Goal: Task Accomplishment & Management: Manage account settings

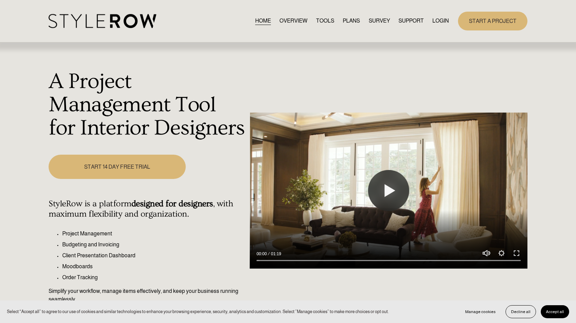
click at [435, 23] on link "LOGIN" at bounding box center [441, 20] width 16 height 9
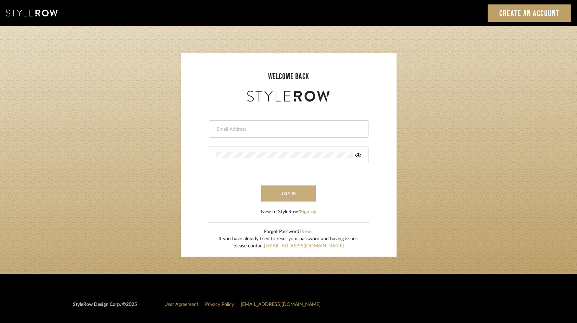
type input "hannah@roomerslimited.com"
click at [296, 196] on button "sign in" at bounding box center [288, 194] width 55 height 16
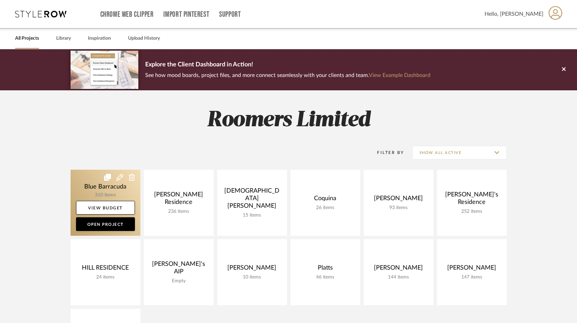
click at [108, 188] on link at bounding box center [106, 203] width 70 height 66
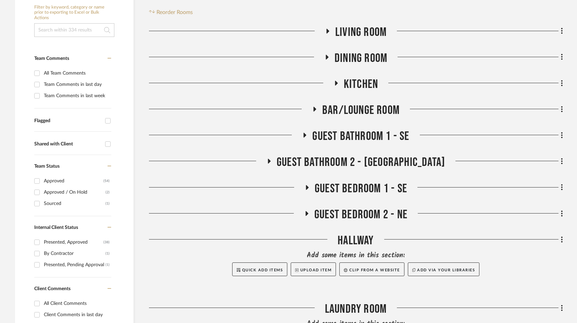
scroll to position [137, 0]
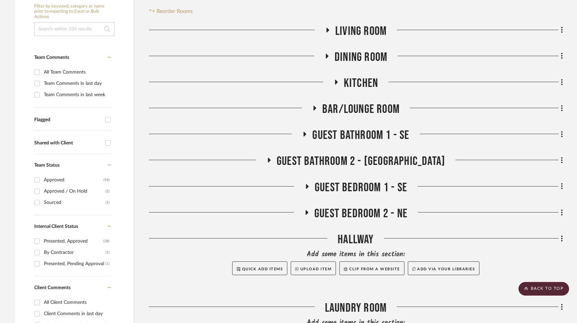
click at [329, 31] on icon at bounding box center [327, 29] width 8 height 5
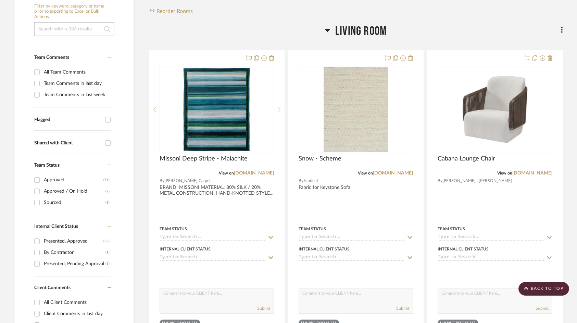
click at [325, 30] on icon at bounding box center [327, 30] width 5 height 8
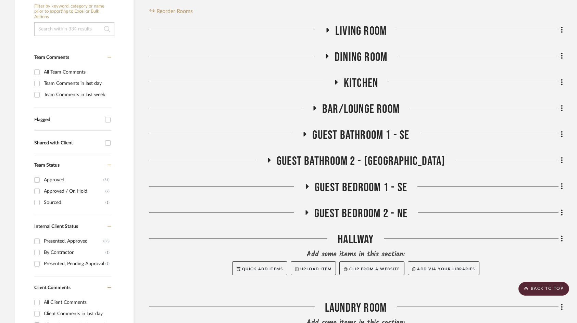
click at [332, 30] on h3 "Living Room" at bounding box center [356, 31] width 62 height 15
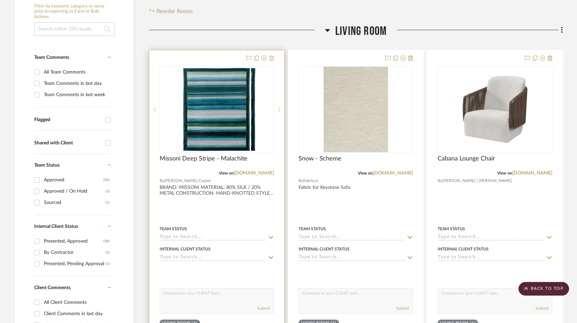
click at [270, 57] on icon at bounding box center [271, 57] width 5 height 5
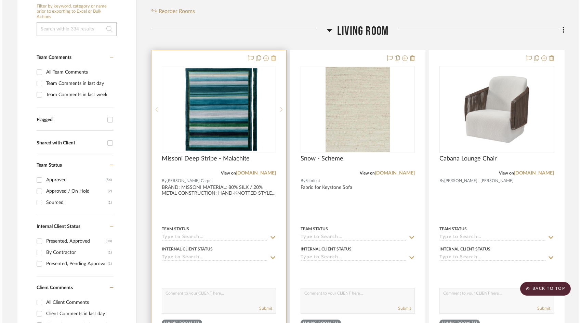
scroll to position [0, 0]
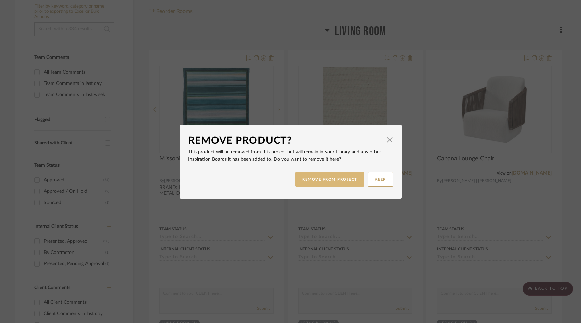
click at [326, 179] on button "REMOVE FROM PROJECT" at bounding box center [330, 179] width 69 height 15
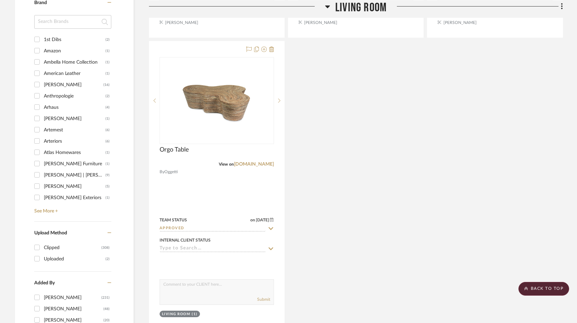
scroll to position [890, 0]
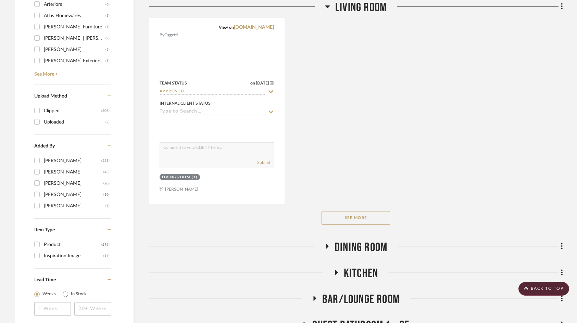
click at [342, 215] on button "See More" at bounding box center [355, 218] width 68 height 14
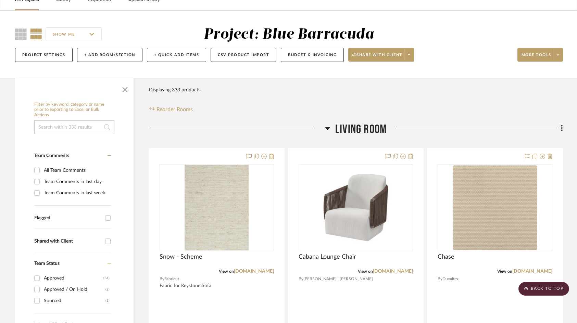
scroll to position [0, 0]
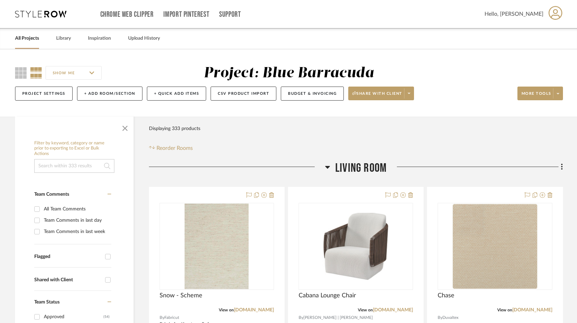
click at [331, 165] on h3 "Living Room" at bounding box center [356, 168] width 62 height 15
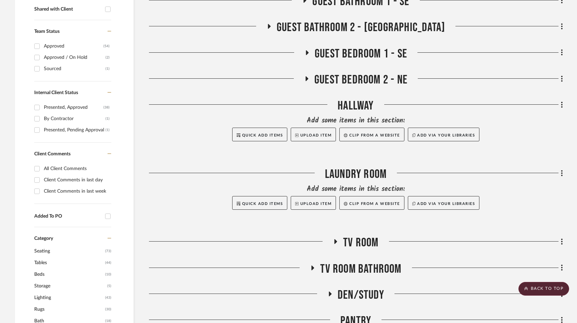
scroll to position [411, 0]
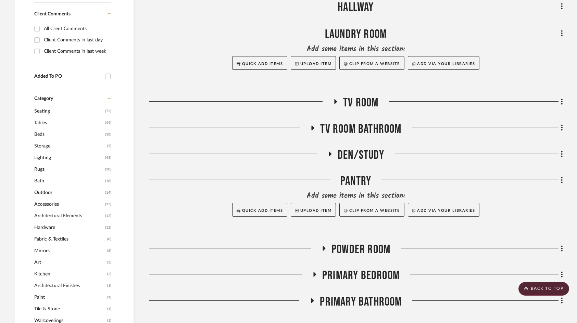
click at [345, 112] on div "TV Room" at bounding box center [356, 103] width 414 height 17
click at [336, 99] on h3 "TV Room" at bounding box center [356, 102] width 46 height 15
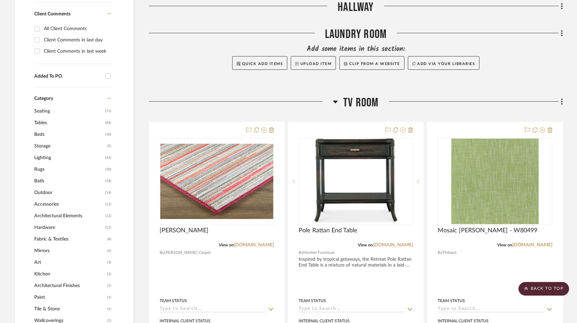
click at [336, 99] on icon at bounding box center [335, 102] width 5 height 8
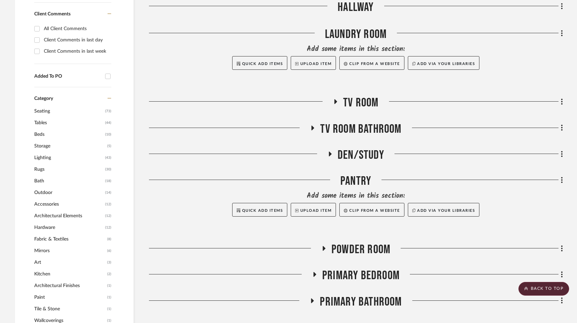
click at [337, 99] on icon at bounding box center [335, 101] width 8 height 5
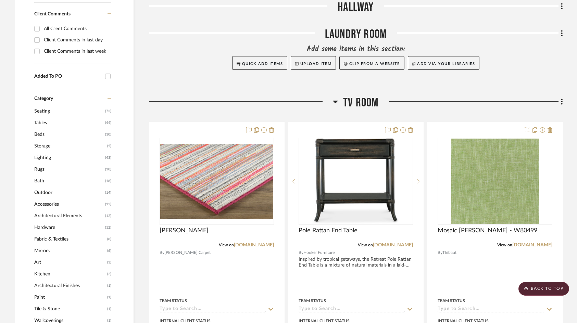
click at [337, 102] on icon at bounding box center [335, 102] width 5 height 3
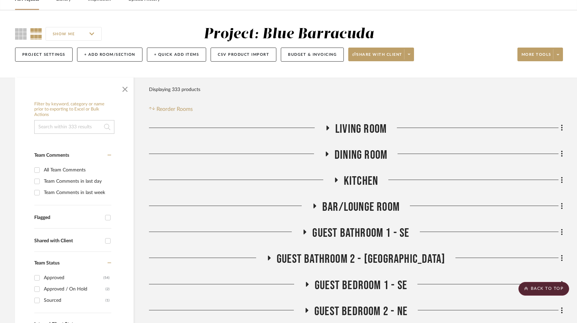
scroll to position [0, 0]
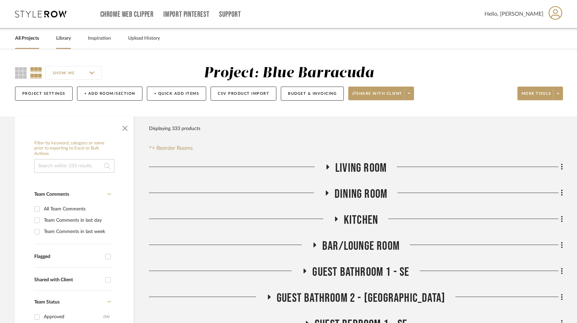
click at [63, 40] on link "Library" at bounding box center [63, 38] width 15 height 9
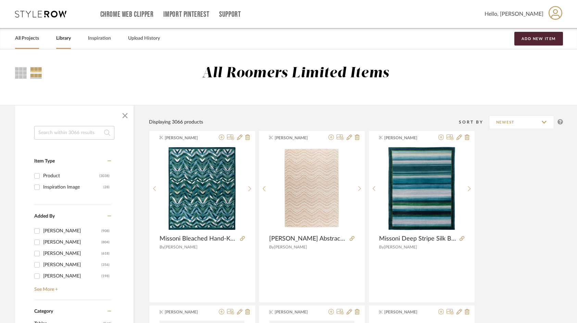
click at [25, 33] on div "All Projects" at bounding box center [27, 38] width 24 height 21
click at [31, 41] on link "All Projects" at bounding box center [27, 38] width 24 height 9
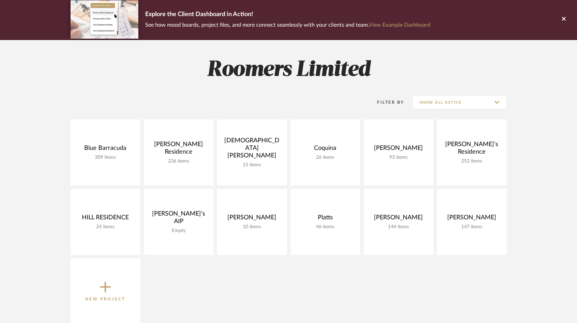
scroll to position [103, 0]
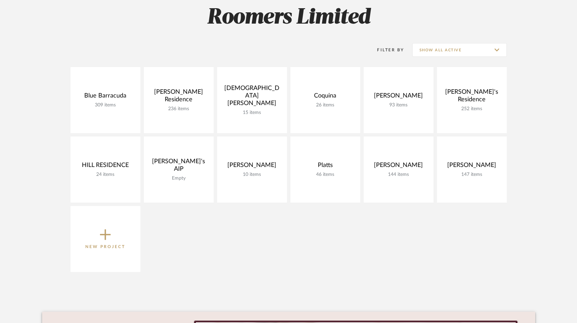
click at [113, 134] on div "Blue Barracuda 309 items View Budget Open Project [PERSON_NAME] Residence 236 i…" at bounding box center [288, 171] width 493 height 208
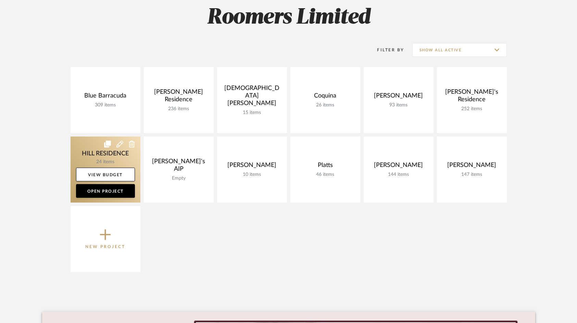
click at [99, 148] on link at bounding box center [106, 170] width 70 height 66
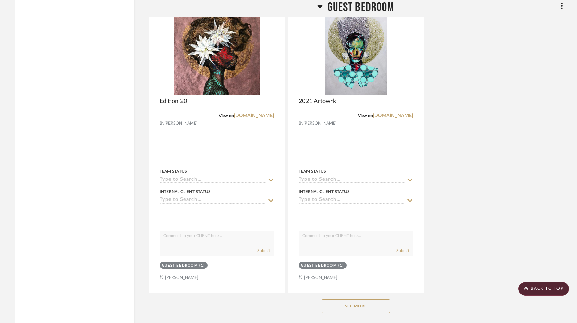
scroll to position [1178, 0]
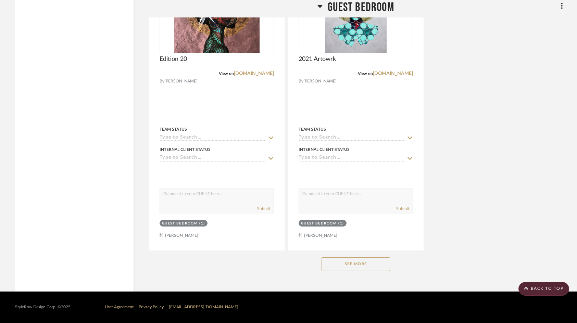
click at [364, 262] on button "See More" at bounding box center [355, 264] width 68 height 14
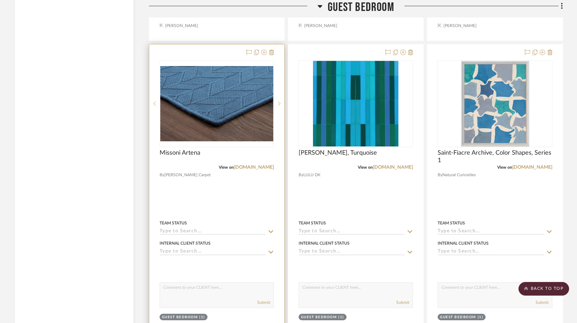
scroll to position [1726, 0]
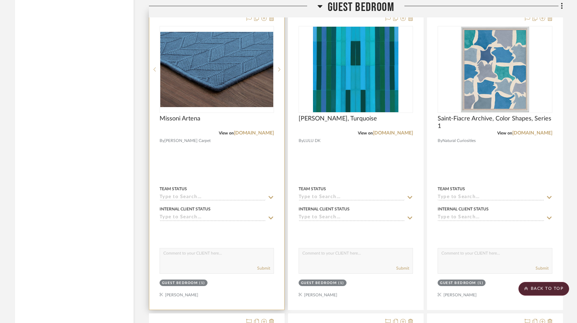
click at [194, 296] on div at bounding box center [216, 159] width 135 height 299
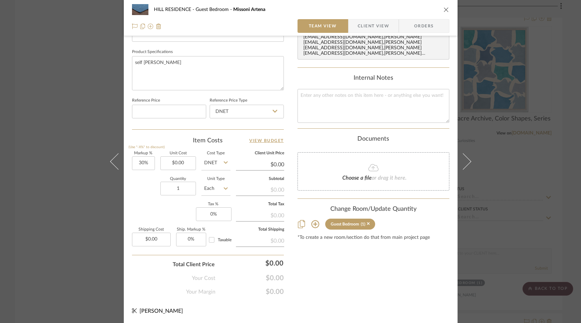
scroll to position [314, 0]
click at [312, 220] on icon at bounding box center [315, 224] width 8 height 8
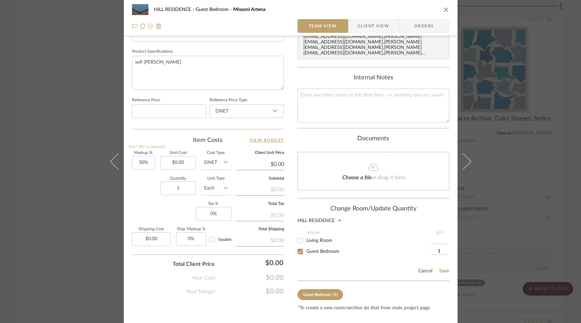
click at [331, 218] on div "HILL RESIDENCE" at bounding box center [316, 220] width 37 height 5
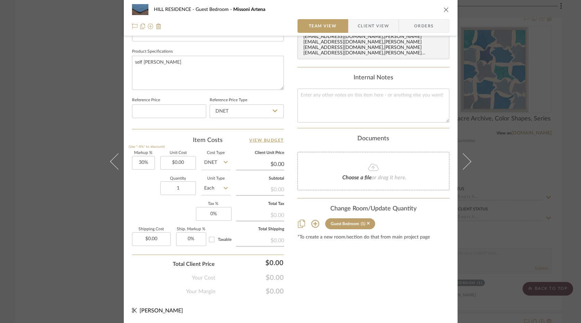
click at [300, 220] on icon at bounding box center [301, 224] width 7 height 8
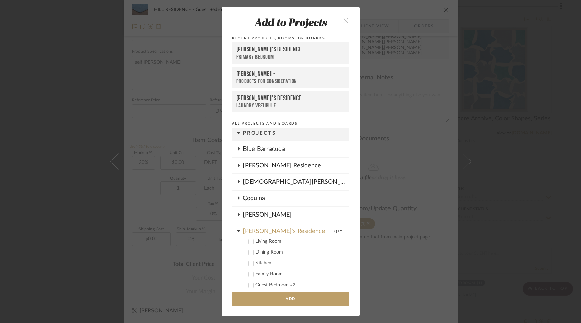
scroll to position [0, 0]
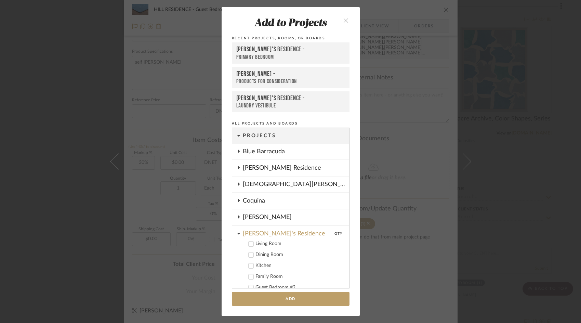
click at [236, 153] on icon at bounding box center [238, 151] width 5 height 3
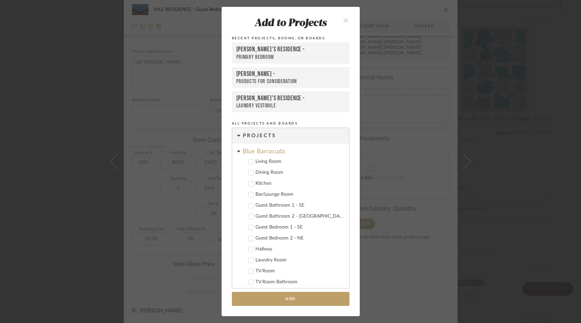
click at [249, 159] on div at bounding box center [250, 161] width 5 height 5
click at [282, 299] on button "Add" at bounding box center [291, 299] width 118 height 14
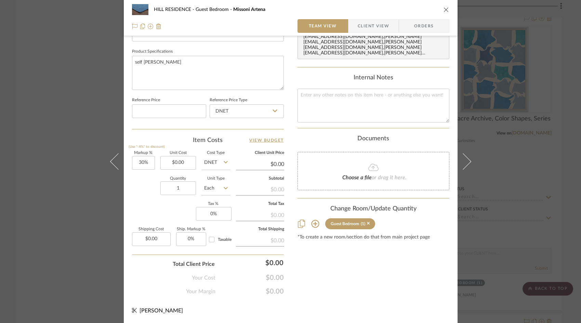
click at [444, 8] on icon "close" at bounding box center [446, 9] width 5 height 5
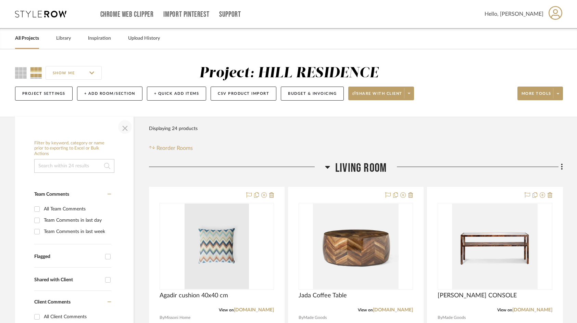
click at [124, 127] on span "button" at bounding box center [125, 127] width 16 height 16
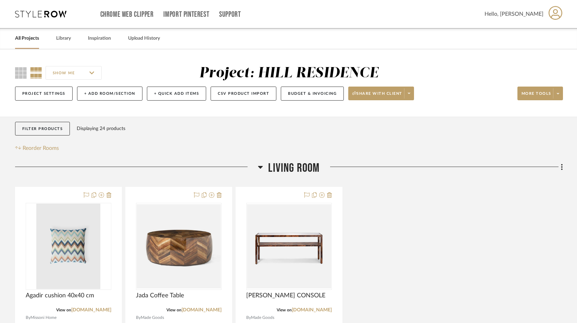
click at [22, 37] on link "All Projects" at bounding box center [27, 38] width 24 height 9
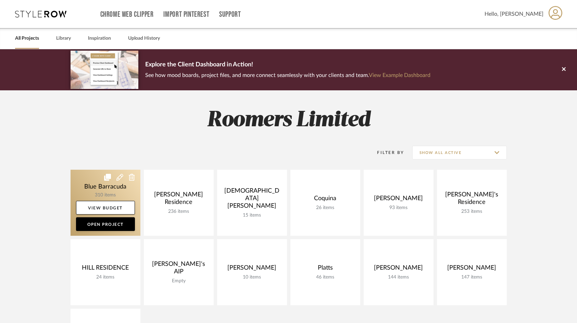
click at [96, 186] on link at bounding box center [106, 203] width 70 height 66
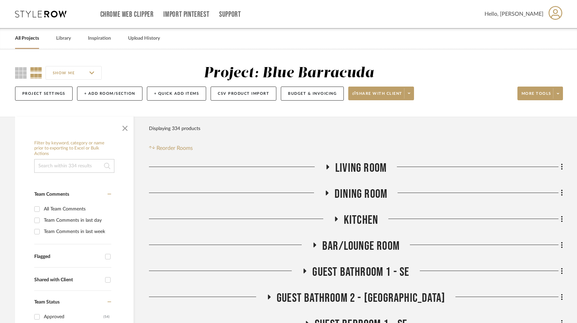
click at [325, 164] on h3 "Living Room" at bounding box center [356, 168] width 62 height 15
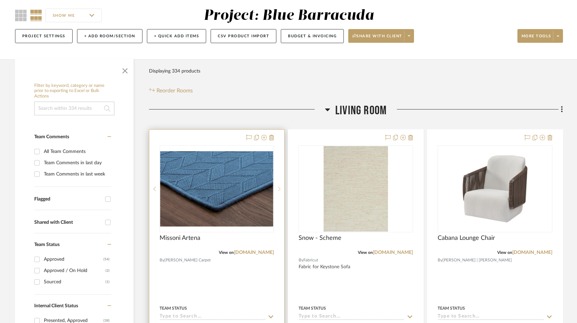
scroll to position [137, 0]
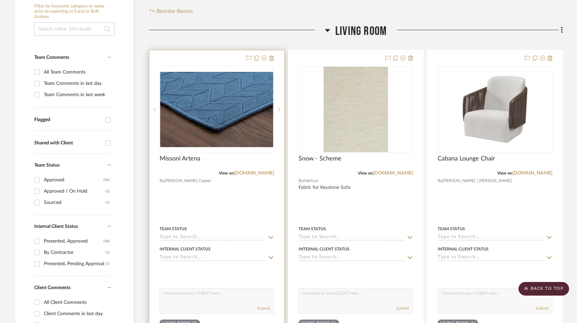
click at [212, 202] on div at bounding box center [216, 199] width 135 height 299
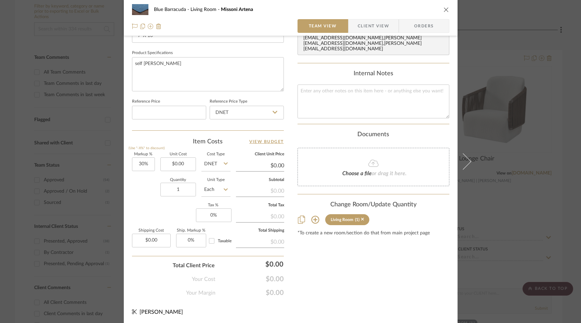
scroll to position [314, 0]
click at [444, 8] on icon "close" at bounding box center [446, 9] width 5 height 5
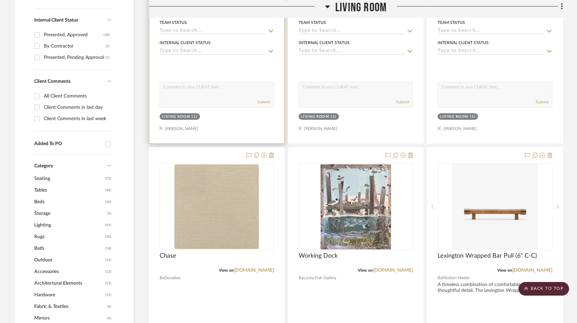
scroll to position [342, 0]
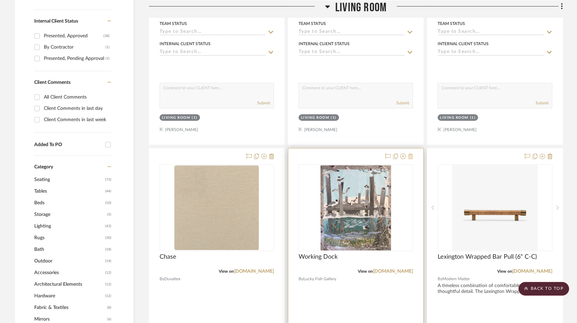
click at [411, 156] on icon at bounding box center [410, 156] width 5 height 5
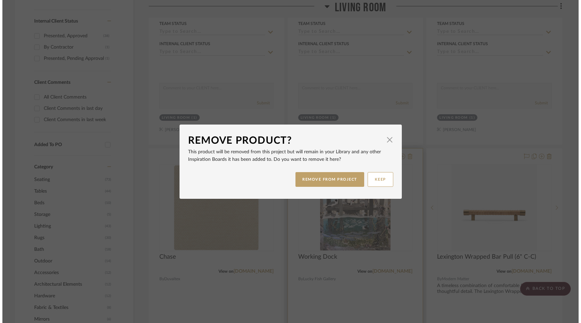
scroll to position [0, 0]
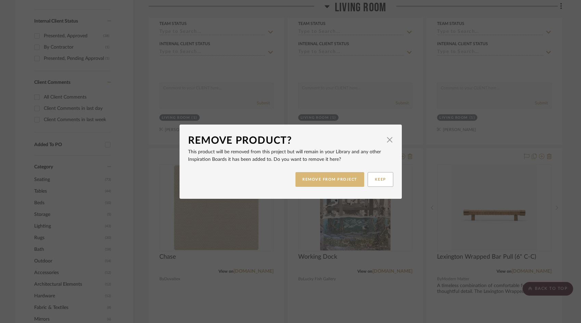
click at [350, 179] on button "REMOVE FROM PROJECT" at bounding box center [330, 179] width 69 height 15
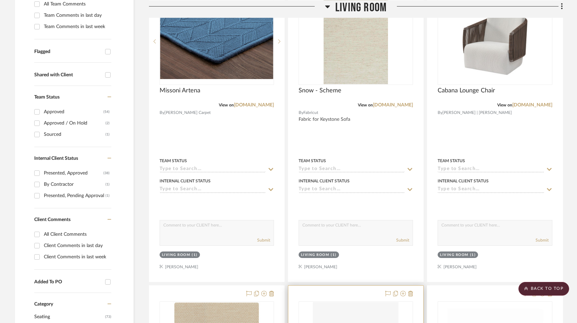
scroll to position [103, 0]
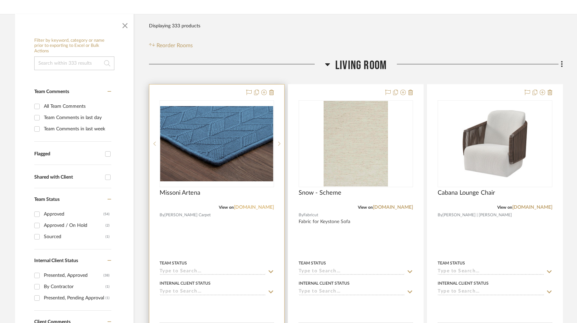
click at [245, 205] on link "[DOMAIN_NAME]" at bounding box center [254, 207] width 40 height 5
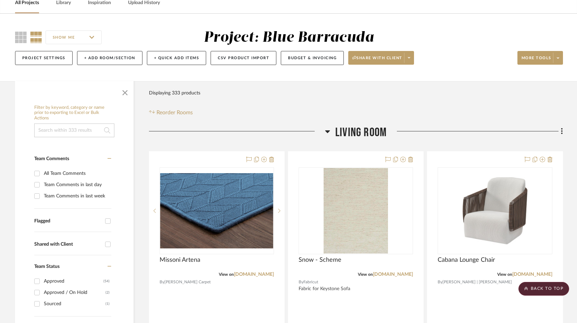
scroll to position [34, 0]
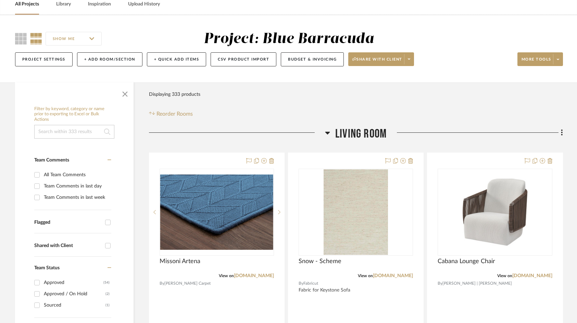
click at [329, 131] on icon at bounding box center [327, 133] width 5 height 8
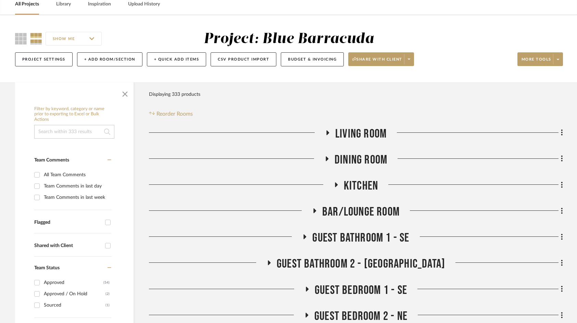
click at [327, 161] on icon at bounding box center [326, 158] width 8 height 5
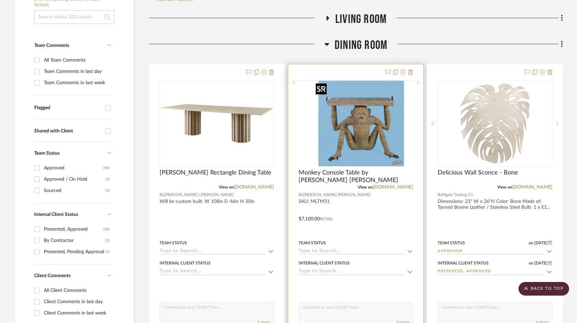
scroll to position [137, 0]
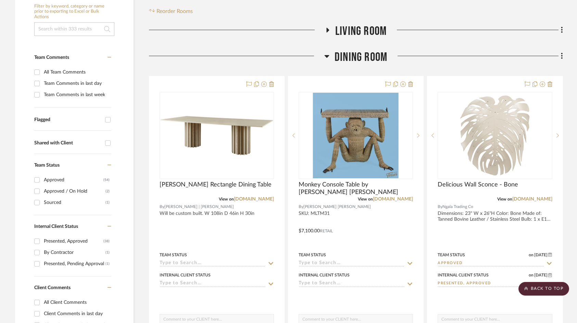
click at [327, 56] on icon at bounding box center [326, 56] width 5 height 3
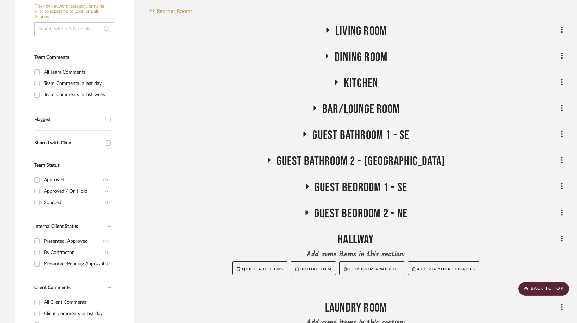
click at [338, 84] on icon at bounding box center [336, 81] width 8 height 5
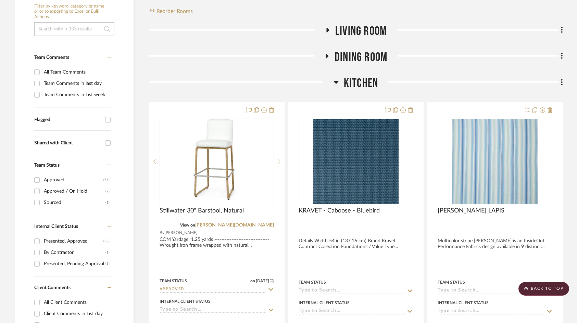
click at [338, 84] on icon at bounding box center [335, 82] width 5 height 8
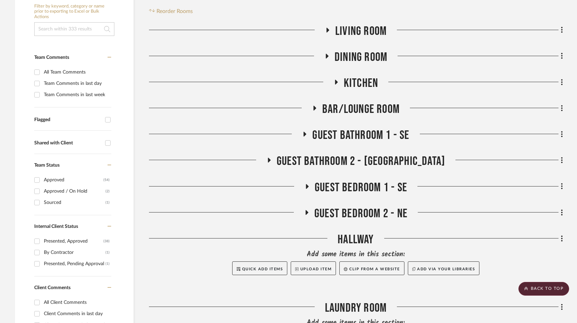
click at [320, 112] on h3 "Bar/Lounge Room" at bounding box center [356, 109] width 88 height 15
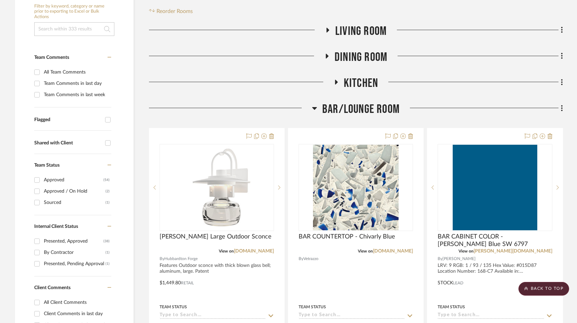
click at [316, 107] on icon at bounding box center [314, 108] width 5 height 3
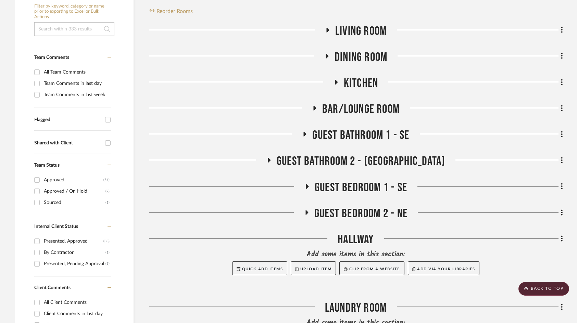
click at [309, 132] on h3 "Guest Bathroom 1 - SE" at bounding box center [355, 135] width 107 height 15
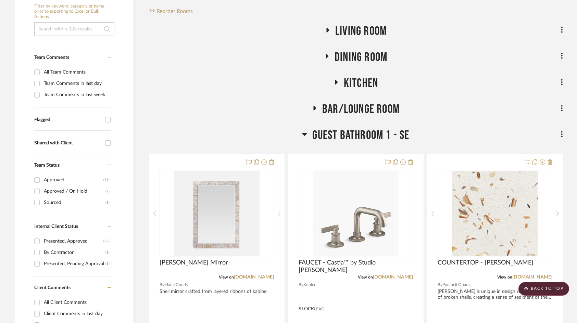
click at [308, 133] on h3 "Guest Bathroom 1 - SE" at bounding box center [355, 135] width 107 height 15
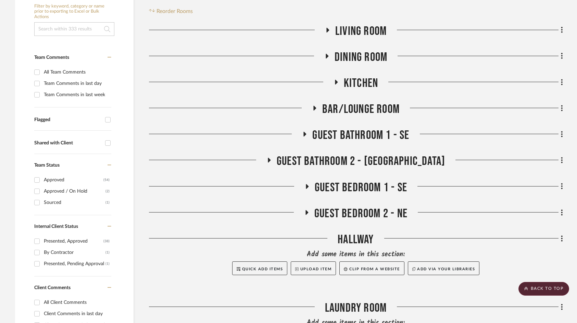
click at [270, 161] on icon at bounding box center [269, 160] width 3 height 5
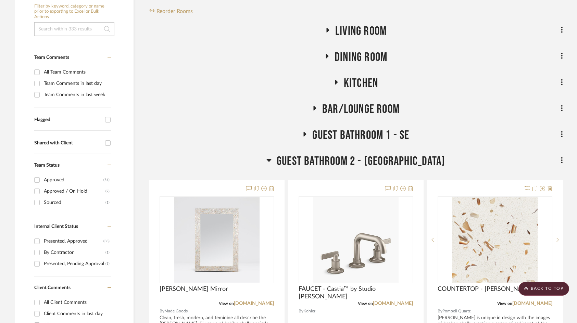
click at [271, 159] on icon at bounding box center [268, 160] width 5 height 8
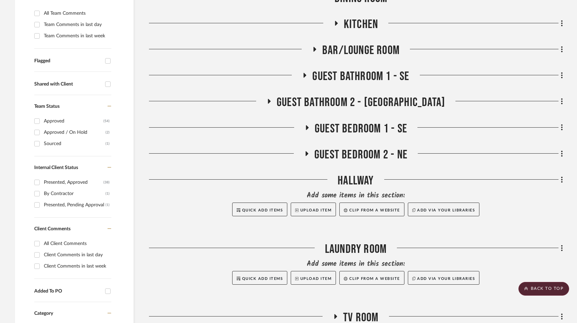
scroll to position [205, 0]
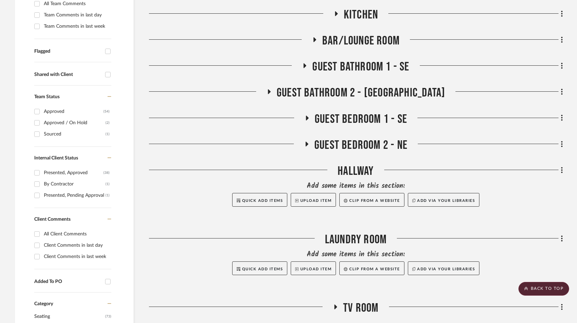
click at [312, 119] on h3 "Guest Bedroom 1 - SE" at bounding box center [355, 119] width 103 height 15
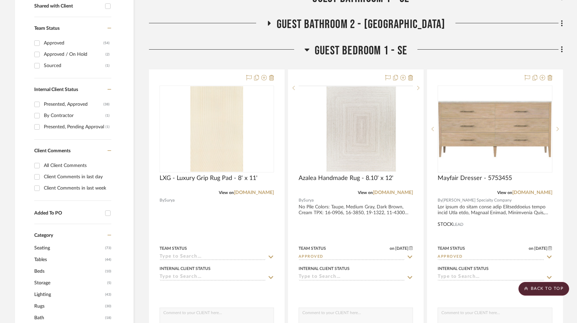
scroll to position [308, 0]
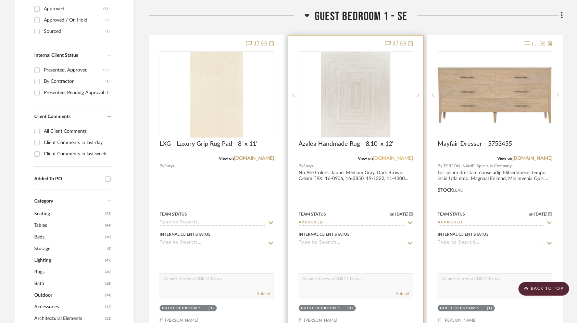
click at [402, 158] on link "[DOMAIN_NAME]" at bounding box center [393, 158] width 40 height 5
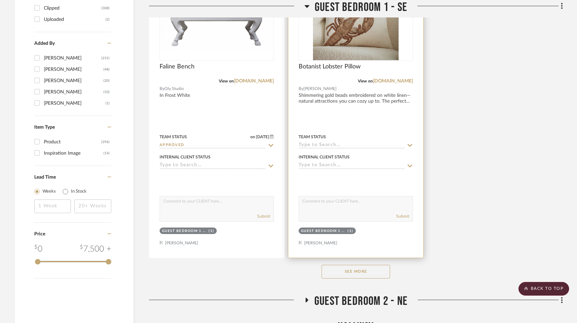
scroll to position [1164, 0]
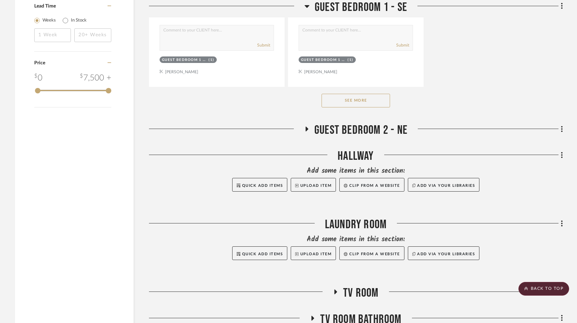
click at [308, 5] on icon at bounding box center [306, 6] width 5 height 8
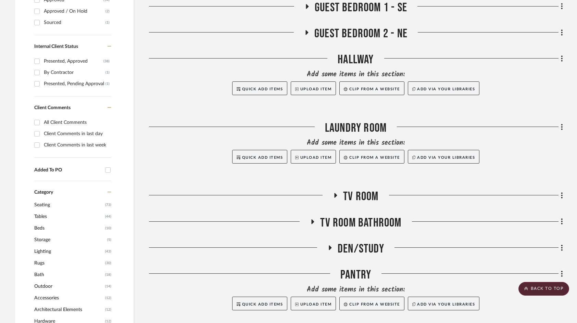
scroll to position [192, 0]
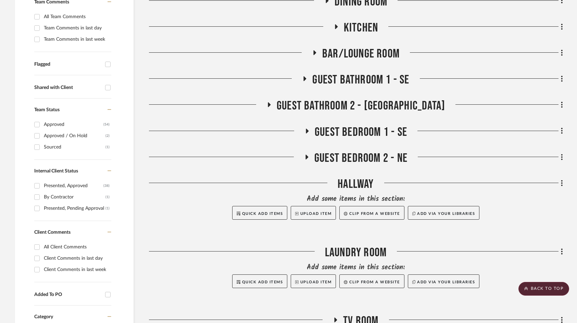
click at [306, 156] on icon at bounding box center [307, 157] width 3 height 5
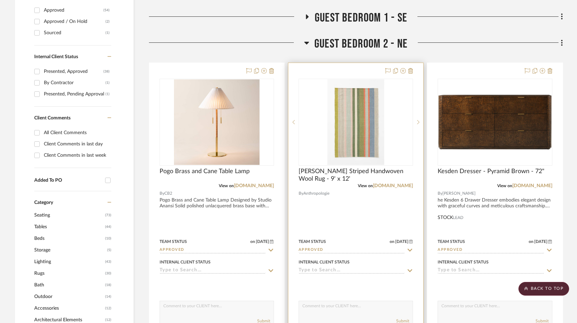
scroll to position [295, 0]
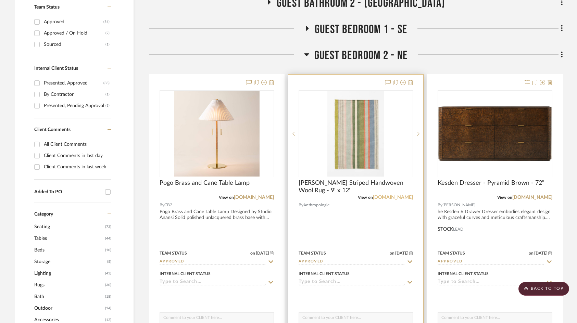
click at [393, 197] on link "[DOMAIN_NAME]" at bounding box center [393, 197] width 40 height 5
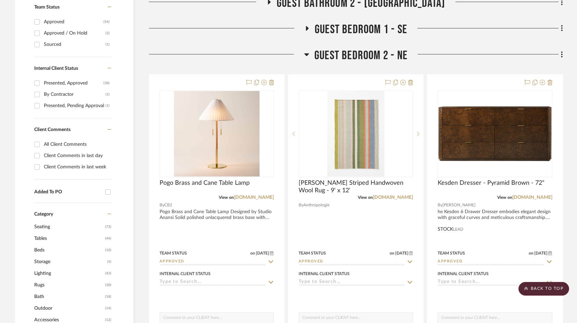
click at [311, 56] on h3 "Guest Bedroom 2 - NE" at bounding box center [355, 55] width 103 height 15
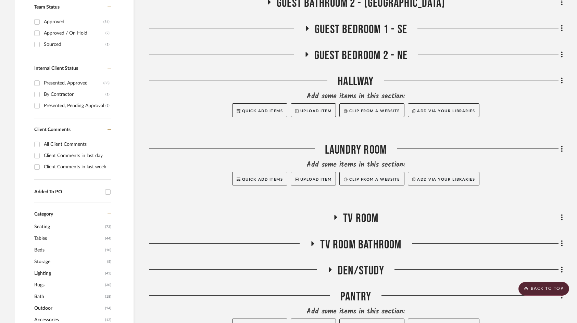
scroll to position [329, 0]
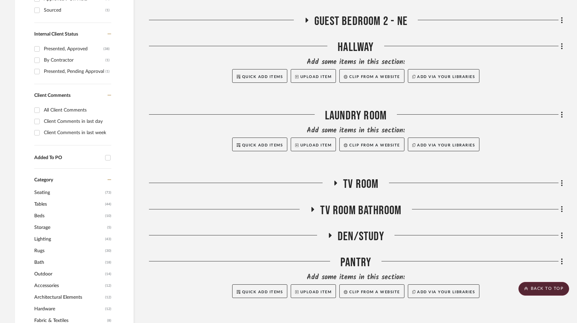
click at [337, 182] on icon at bounding box center [335, 183] width 8 height 5
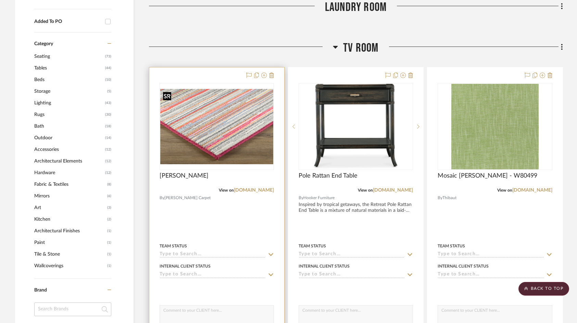
scroll to position [466, 0]
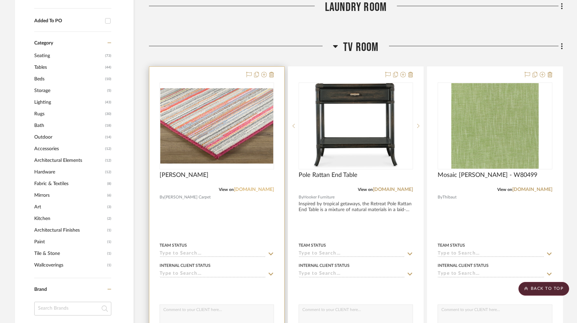
click at [244, 190] on link "[DOMAIN_NAME]" at bounding box center [254, 189] width 40 height 5
click at [183, 215] on div at bounding box center [216, 216] width 135 height 299
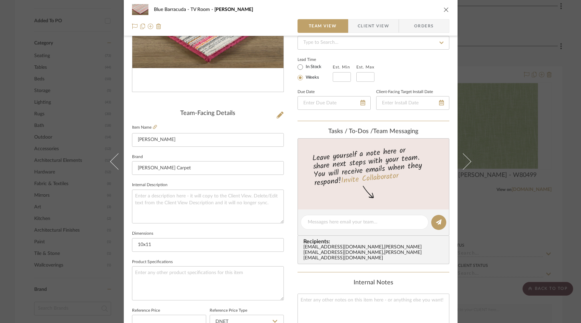
scroll to position [137, 0]
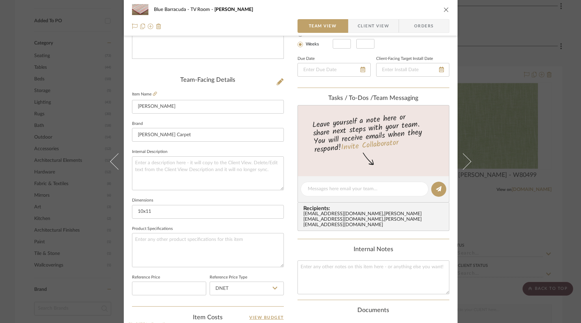
click at [444, 9] on icon "close" at bounding box center [446, 9] width 5 height 5
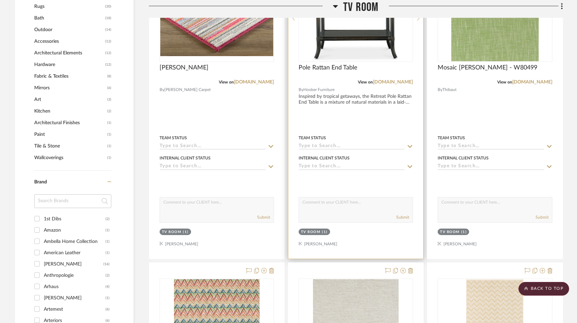
scroll to position [466, 0]
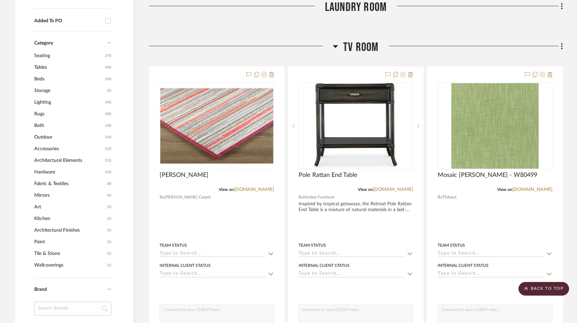
click at [334, 44] on icon at bounding box center [335, 46] width 5 height 8
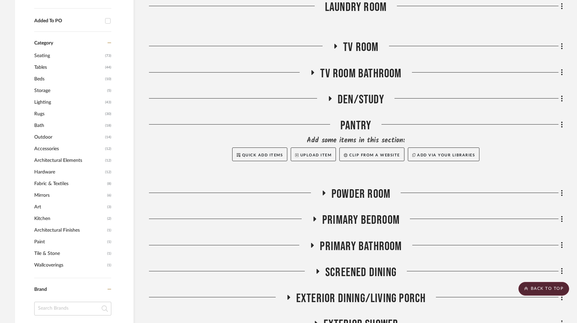
click at [312, 72] on icon at bounding box center [312, 72] width 3 height 5
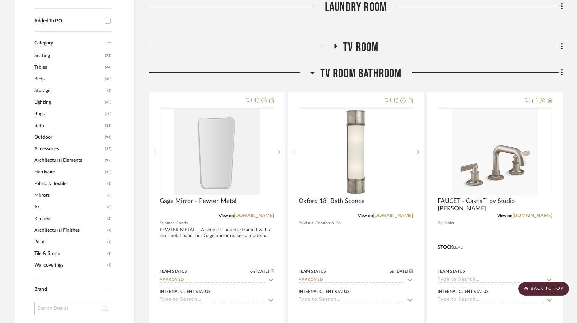
click at [312, 72] on icon at bounding box center [312, 73] width 5 height 3
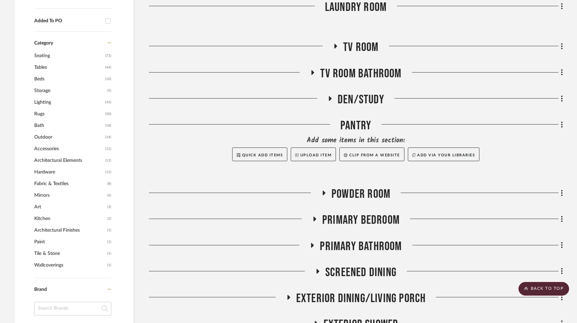
click at [309, 72] on icon at bounding box center [312, 72] width 8 height 5
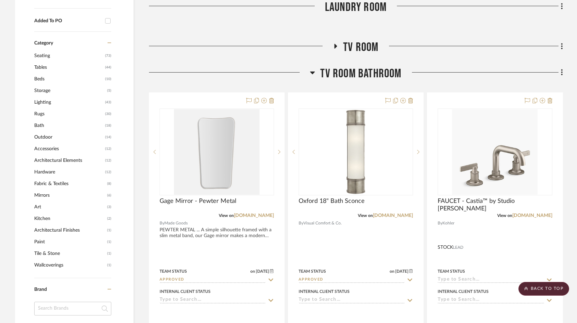
click at [311, 73] on icon at bounding box center [312, 73] width 5 height 3
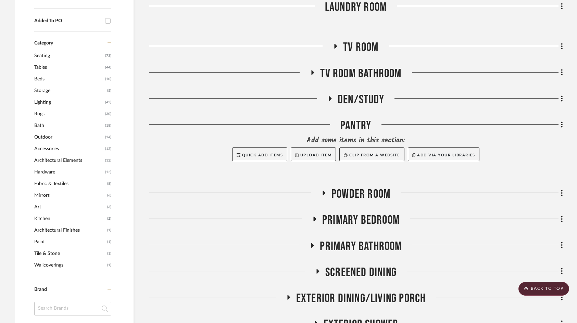
click at [331, 98] on icon at bounding box center [330, 98] width 8 height 5
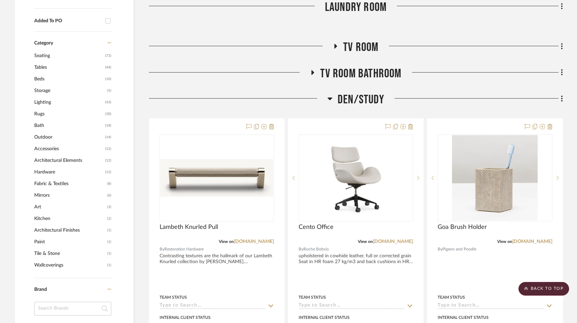
click at [331, 98] on icon at bounding box center [330, 99] width 5 height 3
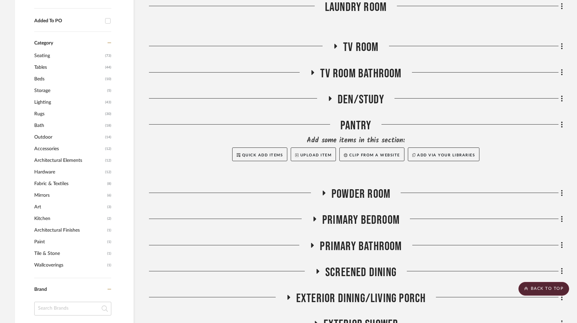
click at [330, 99] on icon at bounding box center [330, 98] width 3 height 5
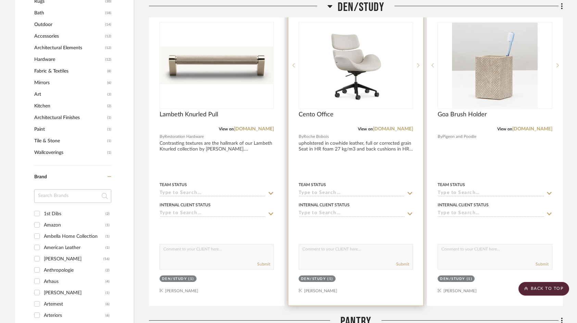
scroll to position [500, 0]
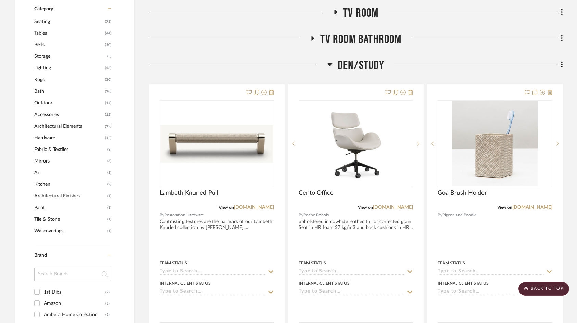
click at [331, 64] on icon at bounding box center [330, 64] width 5 height 3
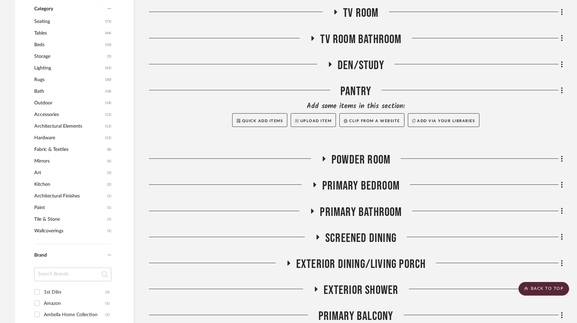
click at [322, 161] on icon at bounding box center [323, 158] width 8 height 5
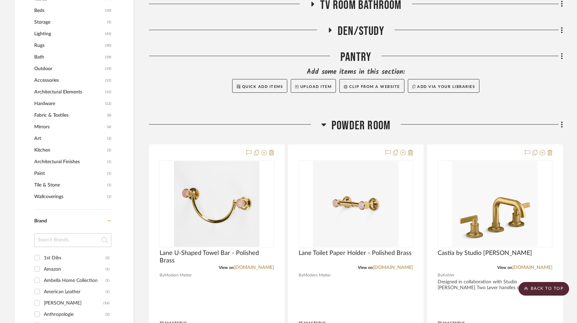
click at [323, 122] on icon at bounding box center [323, 124] width 5 height 8
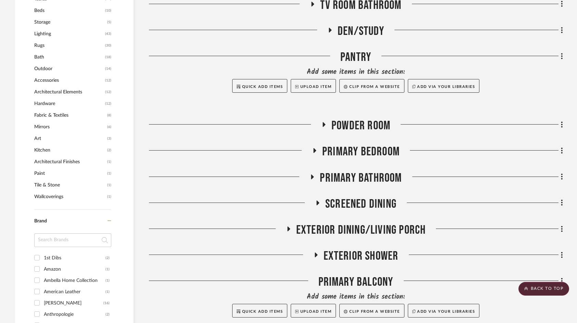
scroll to position [569, 0]
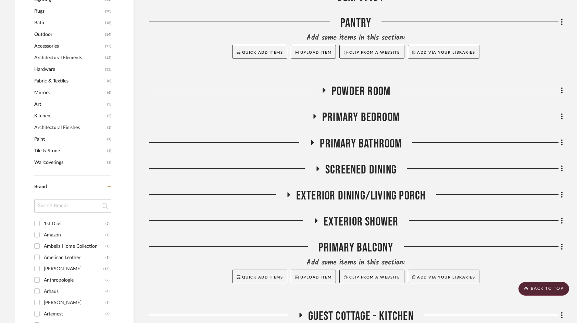
click at [318, 117] on icon at bounding box center [314, 116] width 8 height 5
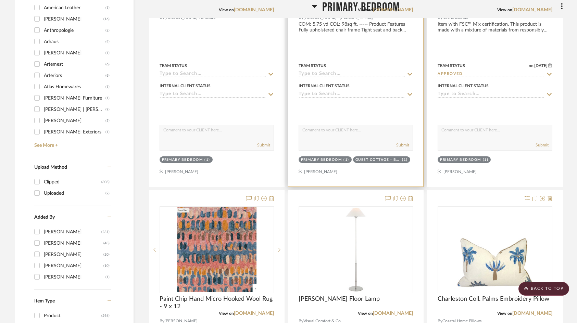
scroll to position [945, 0]
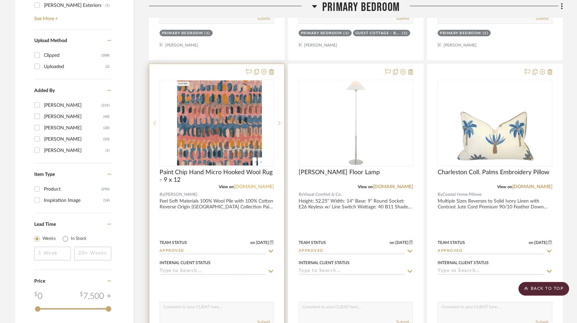
click at [260, 186] on link "[DOMAIN_NAME]" at bounding box center [254, 186] width 40 height 5
click at [256, 187] on link "[DOMAIN_NAME]" at bounding box center [254, 186] width 40 height 5
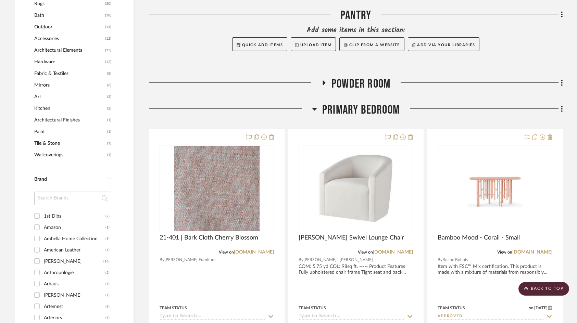
scroll to position [569, 0]
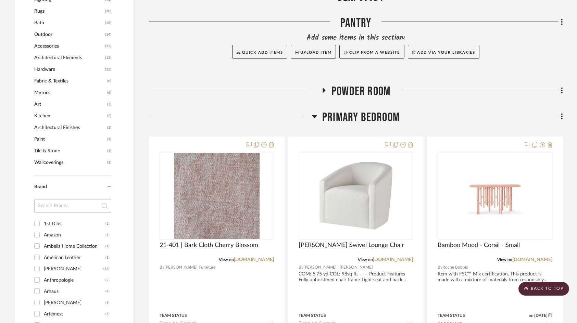
click at [320, 119] on h3 "Primary Bedroom" at bounding box center [356, 117] width 88 height 15
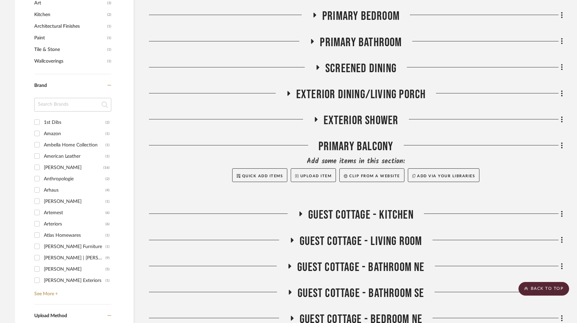
scroll to position [671, 0]
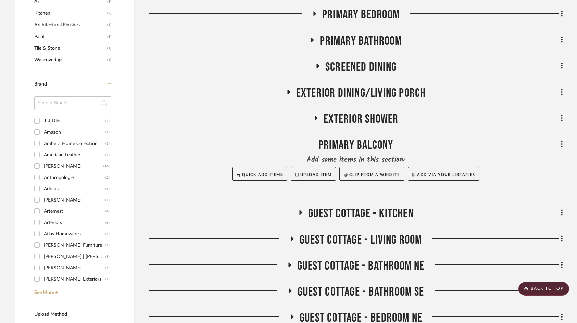
click at [319, 68] on icon at bounding box center [318, 65] width 8 height 5
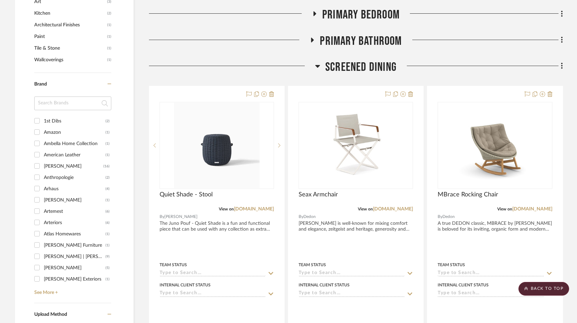
click at [317, 68] on icon at bounding box center [317, 66] width 5 height 8
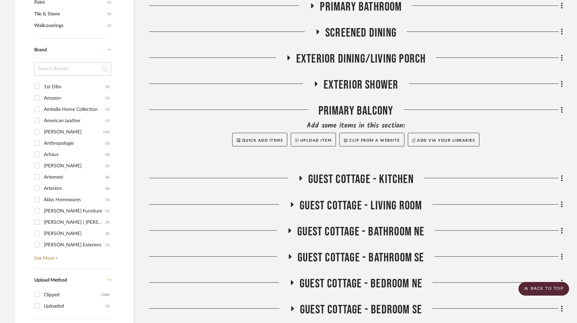
scroll to position [740, 0]
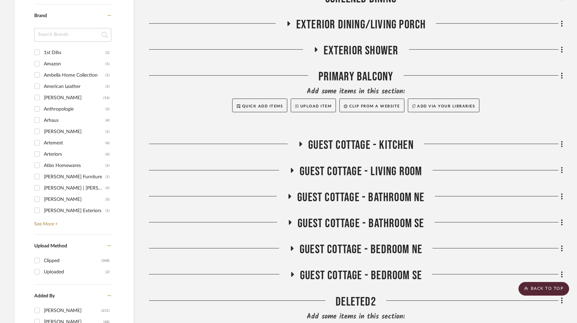
click at [293, 174] on fa-icon at bounding box center [291, 173] width 5 height 10
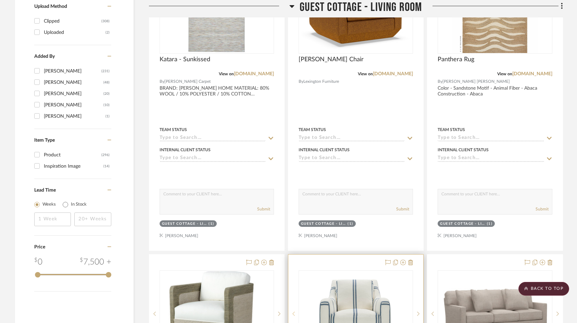
scroll to position [843, 0]
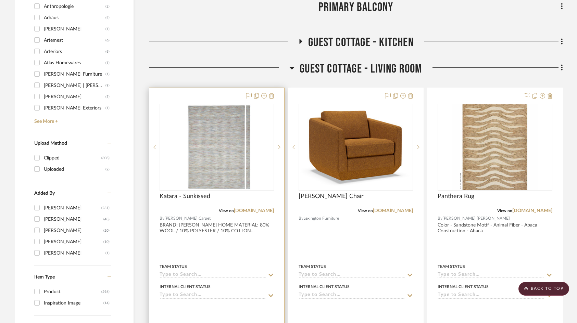
click at [256, 207] on div "Katara - Sunkissed" at bounding box center [216, 200] width 114 height 15
click at [256, 209] on link "[DOMAIN_NAME]" at bounding box center [254, 210] width 40 height 5
click at [216, 253] on div at bounding box center [216, 237] width 135 height 299
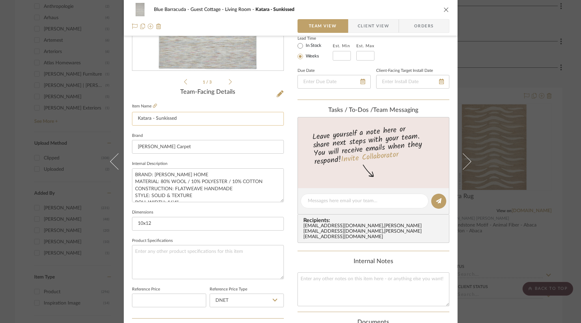
scroll to position [137, 0]
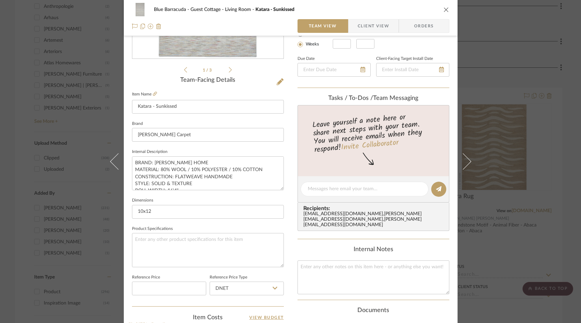
click at [444, 8] on icon "close" at bounding box center [446, 9] width 5 height 5
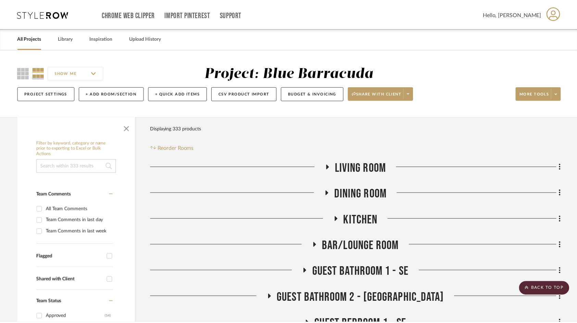
scroll to position [843, 0]
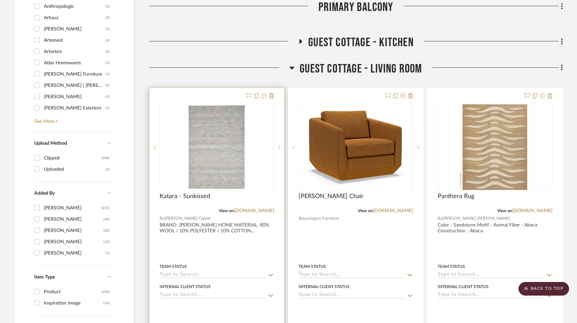
click at [200, 240] on div at bounding box center [216, 237] width 135 height 299
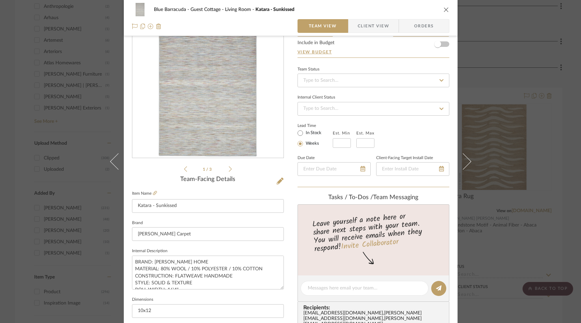
scroll to position [103, 0]
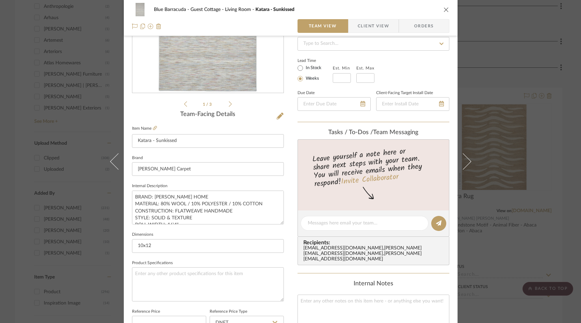
click at [495, 66] on div "Blue Barracuda Guest Cottage - Living Room Katara - Sunkissed Team View Client …" at bounding box center [290, 161] width 581 height 323
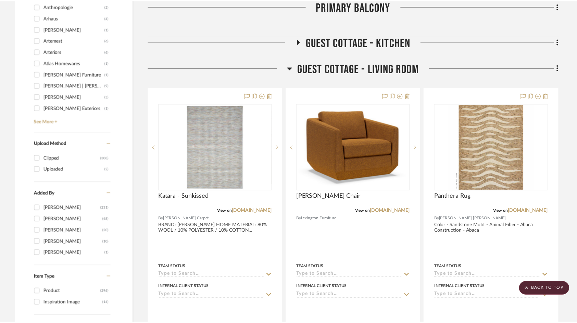
scroll to position [843, 0]
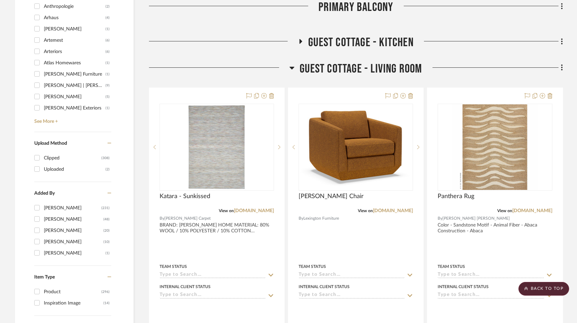
click at [292, 69] on icon at bounding box center [292, 68] width 5 height 3
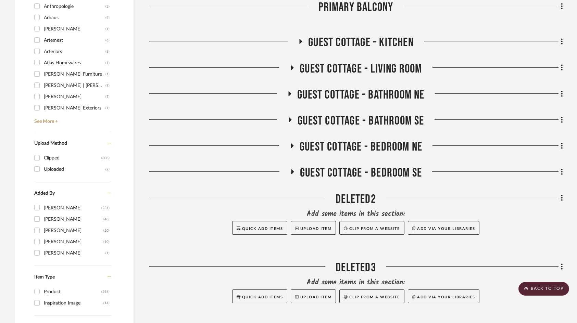
click at [291, 145] on icon at bounding box center [292, 145] width 3 height 5
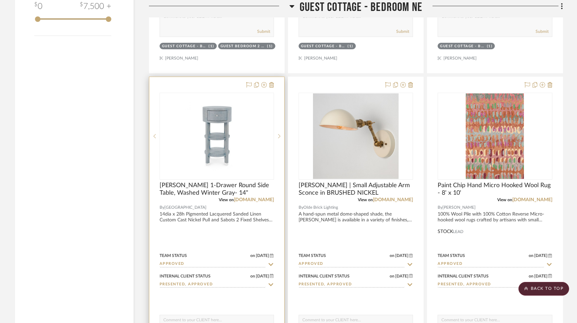
scroll to position [1253, 0]
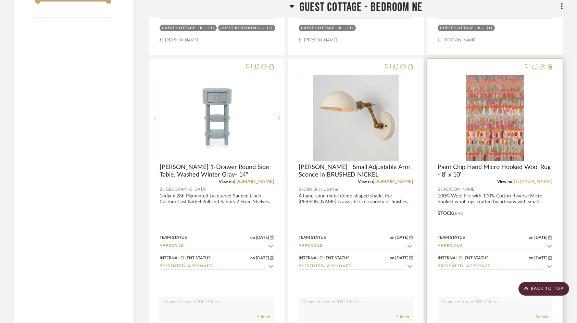
click at [532, 180] on link "[DOMAIN_NAME]" at bounding box center [532, 181] width 40 height 5
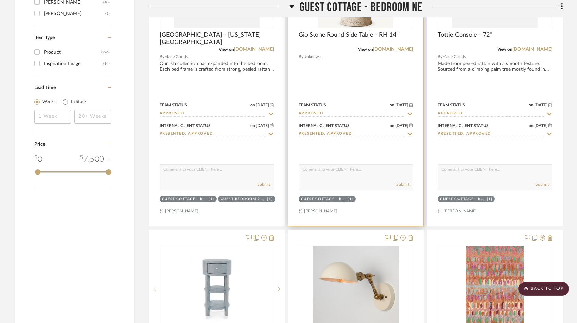
scroll to position [945, 0]
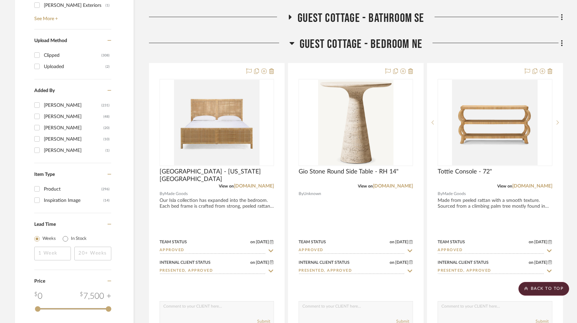
click at [293, 44] on icon at bounding box center [291, 43] width 5 height 8
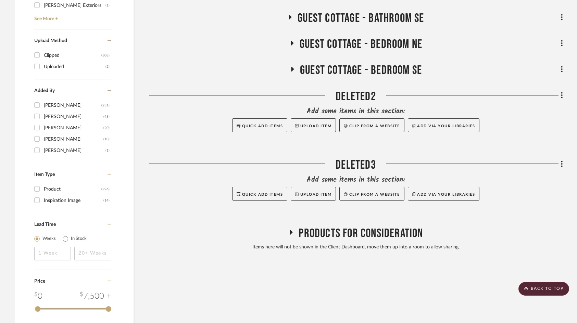
click at [293, 69] on icon at bounding box center [292, 69] width 3 height 5
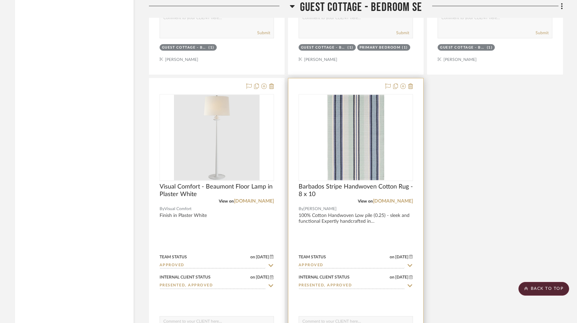
scroll to position [1561, 0]
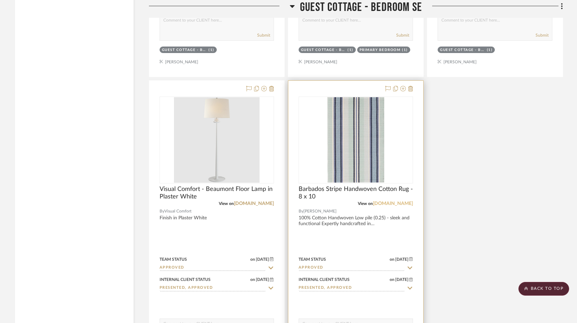
click at [392, 204] on link "[DOMAIN_NAME]" at bounding box center [393, 203] width 40 height 5
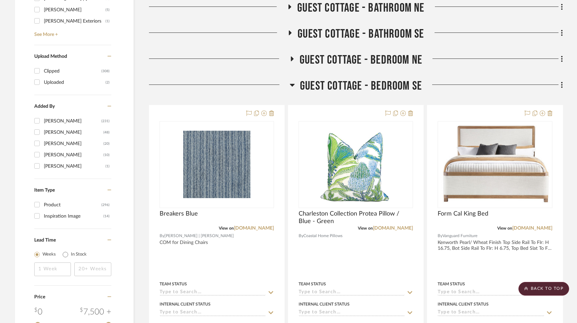
scroll to position [914, 0]
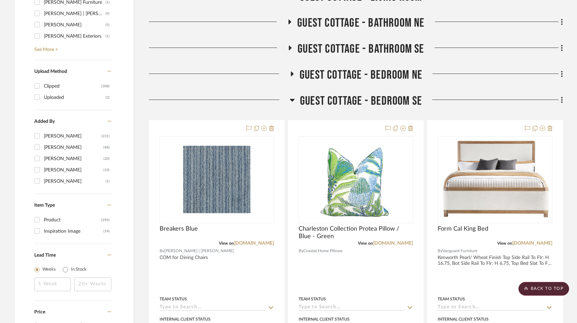
click at [290, 101] on icon at bounding box center [292, 100] width 5 height 8
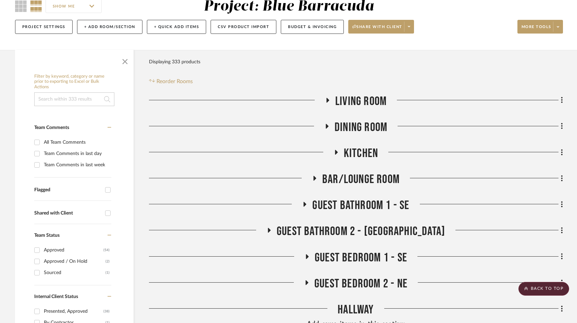
scroll to position [55, 0]
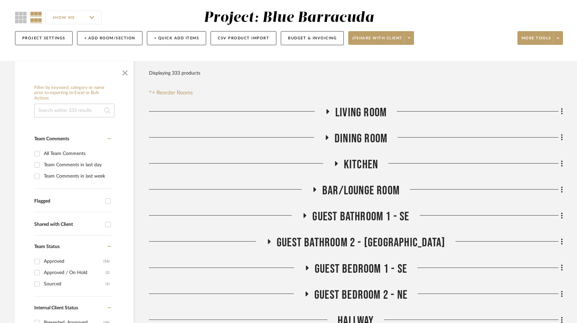
click at [332, 114] on h3 "Living Room" at bounding box center [356, 112] width 62 height 15
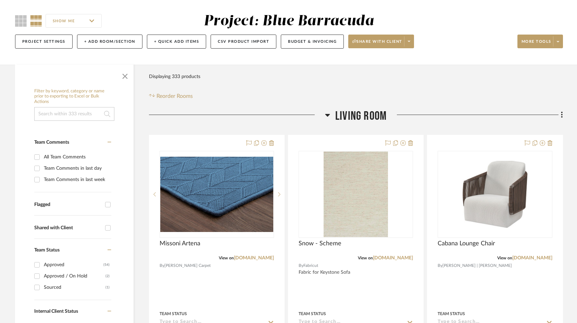
scroll to position [137, 0]
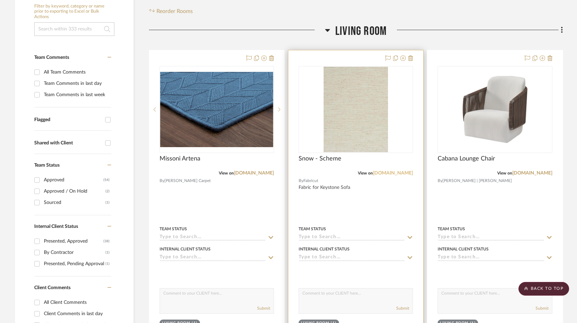
click at [388, 174] on link "[DOMAIN_NAME]" at bounding box center [393, 173] width 40 height 5
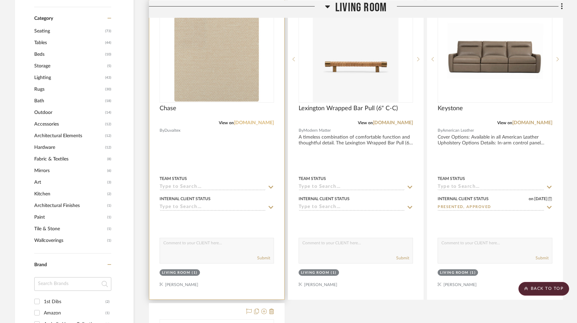
scroll to position [479, 0]
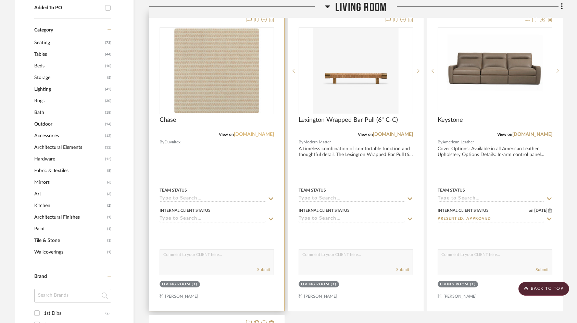
click at [254, 134] on link "[DOMAIN_NAME]" at bounding box center [254, 134] width 40 height 5
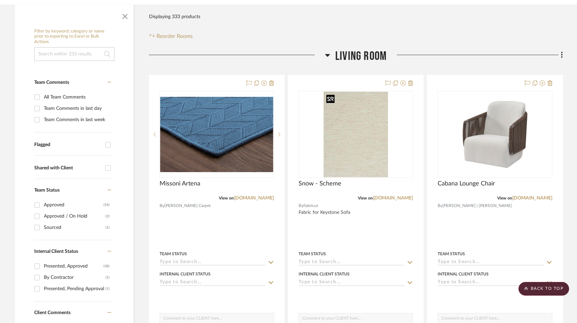
scroll to position [34, 0]
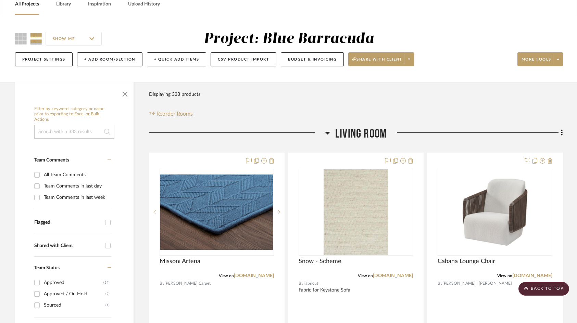
click at [332, 133] on h3 "Living Room" at bounding box center [356, 134] width 62 height 15
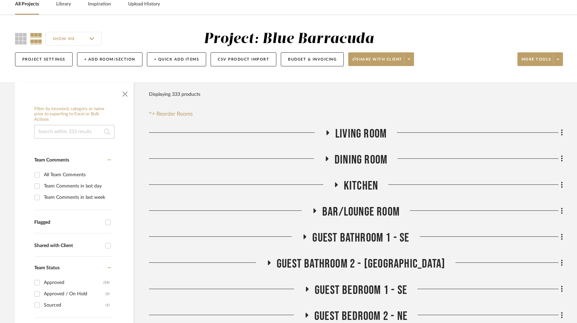
click at [326, 157] on icon at bounding box center [326, 158] width 3 height 5
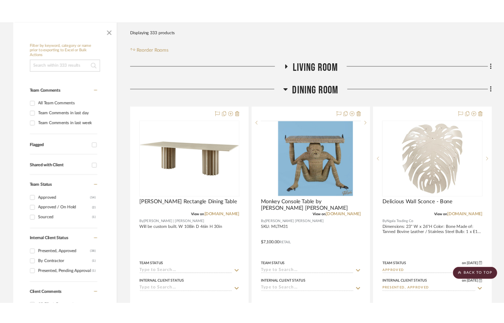
scroll to position [103, 0]
